Goal: Task Accomplishment & Management: Use online tool/utility

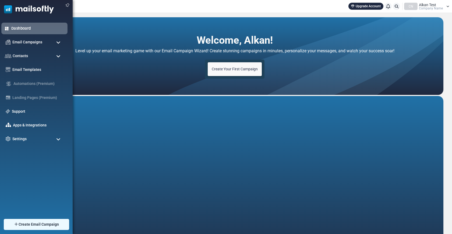
click at [26, 29] on link "Dashboard" at bounding box center [37, 28] width 53 height 6
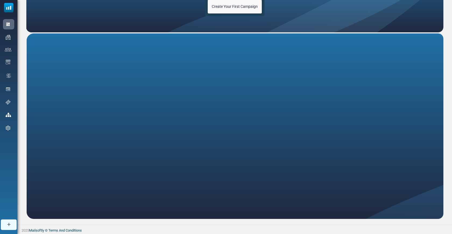
scroll to position [63, 0]
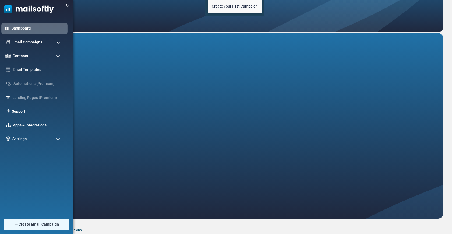
click at [20, 31] on link "Dashboard" at bounding box center [37, 28] width 53 height 6
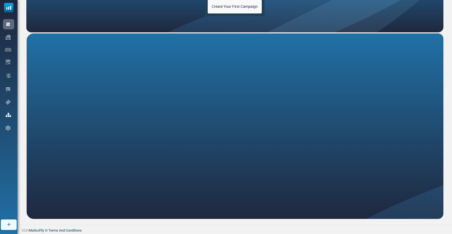
scroll to position [63, 0]
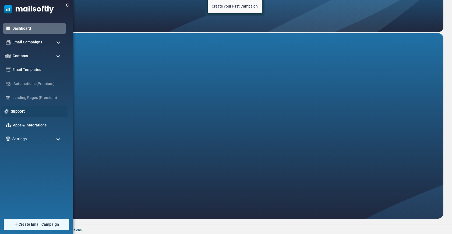
click at [21, 110] on link "Support" at bounding box center [38, 111] width 54 height 6
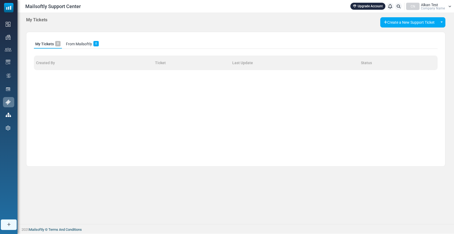
click at [427, 8] on span "Company Name" at bounding box center [433, 8] width 24 height 3
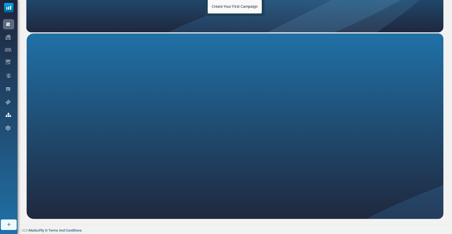
scroll to position [63, 0]
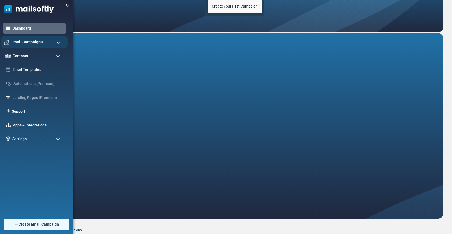
click at [18, 45] on span "Email Campaigns" at bounding box center [26, 42] width 31 height 6
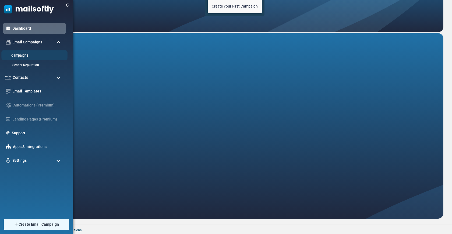
click at [18, 55] on link "Campaigns" at bounding box center [33, 55] width 65 height 5
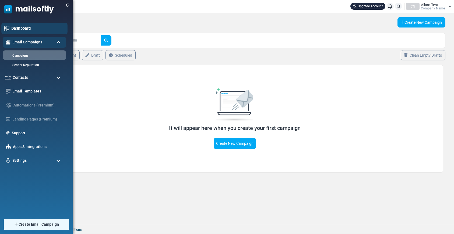
click at [19, 30] on link "Dashboard" at bounding box center [37, 28] width 53 height 6
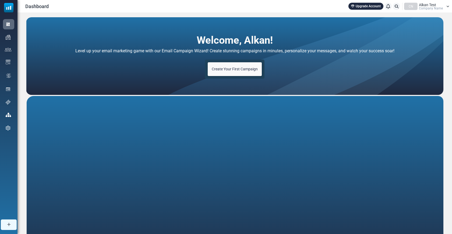
click at [224, 71] on span "Create Your First Campaign" at bounding box center [235, 69] width 46 height 4
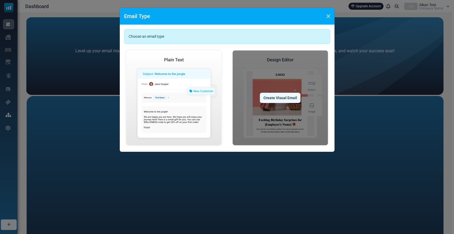
click at [268, 96] on div "Create Visual Email" at bounding box center [280, 98] width 41 height 10
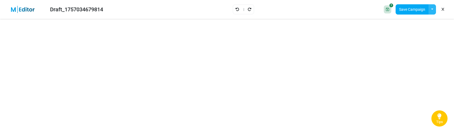
click at [432, 8] on button "button" at bounding box center [432, 9] width 8 height 10
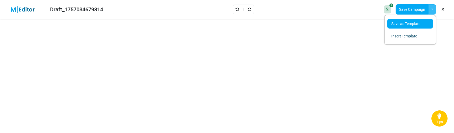
click at [410, 25] on link "Save as Template" at bounding box center [410, 24] width 46 height 10
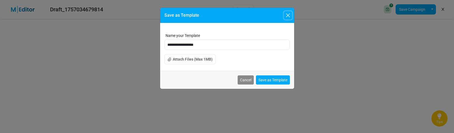
click at [290, 14] on button "Close" at bounding box center [288, 15] width 8 height 8
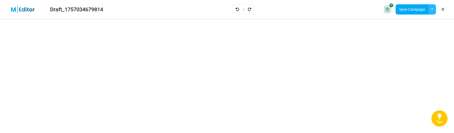
click at [433, 12] on button "button" at bounding box center [432, 9] width 8 height 10
click at [409, 37] on link "Insert Template" at bounding box center [410, 36] width 46 height 10
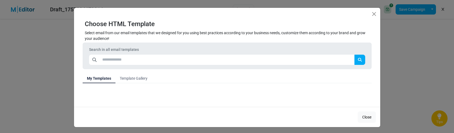
click at [140, 76] on link "Template Gallery" at bounding box center [133, 78] width 36 height 10
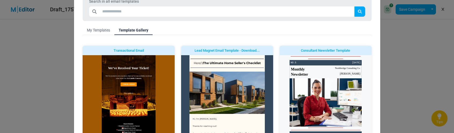
click at [0, 0] on link "Insert Design" at bounding box center [0, 0] width 0 height 0
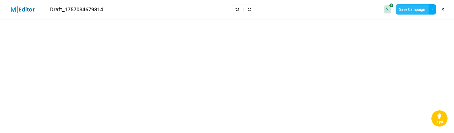
click at [411, 6] on button "Save Campaign" at bounding box center [412, 9] width 33 height 10
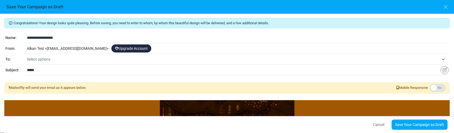
drag, startPoint x: 60, startPoint y: 64, endPoint x: 62, endPoint y: 59, distance: 5.1
click at [60, 63] on span "Select options" at bounding box center [238, 59] width 422 height 10
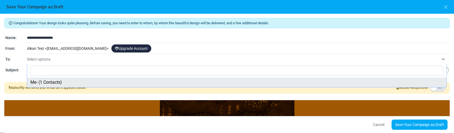
select select "*****"
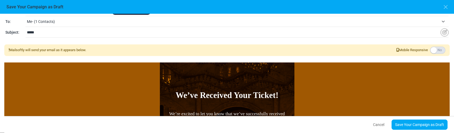
scroll to position [38, 0]
click at [406, 121] on link "Save Your Campaign as Draft" at bounding box center [420, 125] width 56 height 10
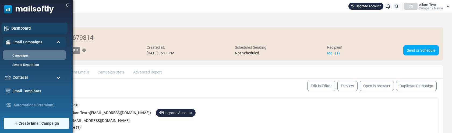
click at [22, 27] on link "Dashboard" at bounding box center [37, 28] width 53 height 6
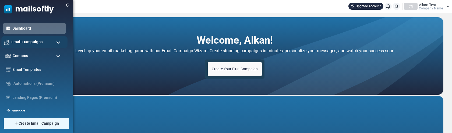
click at [22, 41] on span "Email Campaigns" at bounding box center [26, 42] width 31 height 6
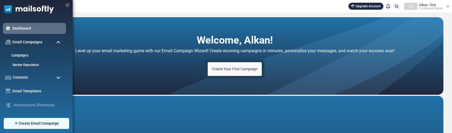
click at [18, 55] on link "Campaigns" at bounding box center [33, 55] width 65 height 5
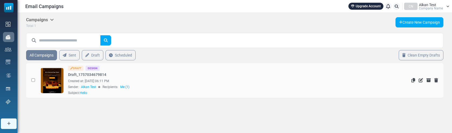
click at [56, 82] on link at bounding box center [52, 95] width 23 height 55
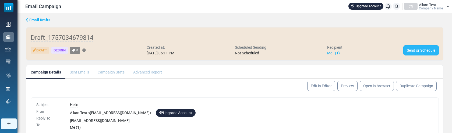
click at [414, 50] on link "Send or Schedule" at bounding box center [421, 50] width 36 height 10
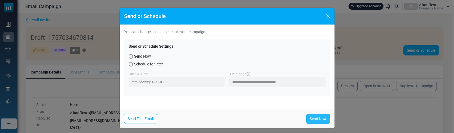
click at [316, 118] on link "Send Now" at bounding box center [318, 119] width 24 height 10
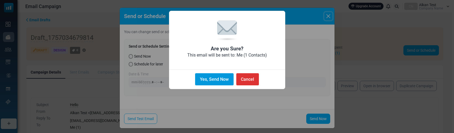
click at [225, 81] on button "Yes, Send Now" at bounding box center [214, 79] width 38 height 12
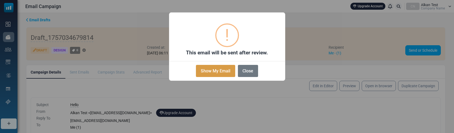
click at [225, 72] on button "Show My Email" at bounding box center [215, 71] width 39 height 12
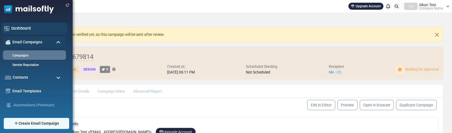
click at [19, 27] on link "Dashboard" at bounding box center [37, 28] width 53 height 6
